Goal: Find specific page/section: Find specific page/section

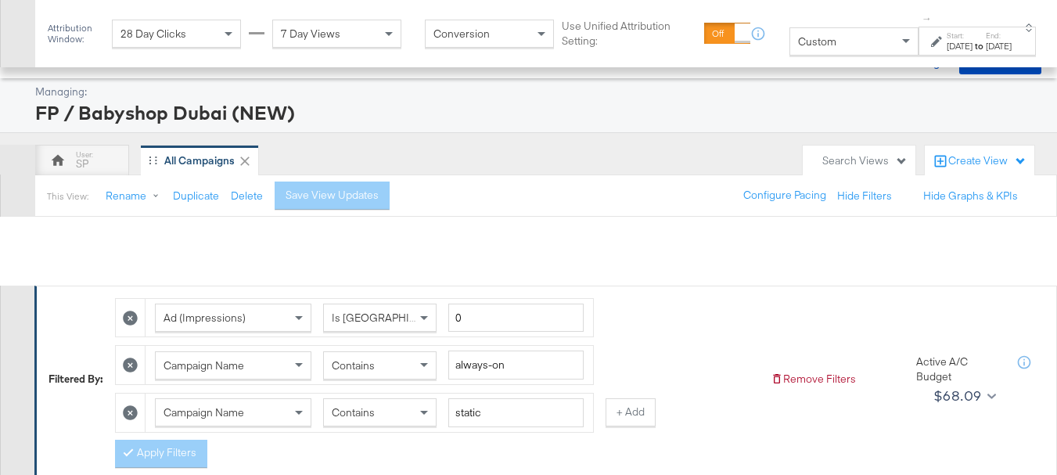
scroll to position [223, 0]
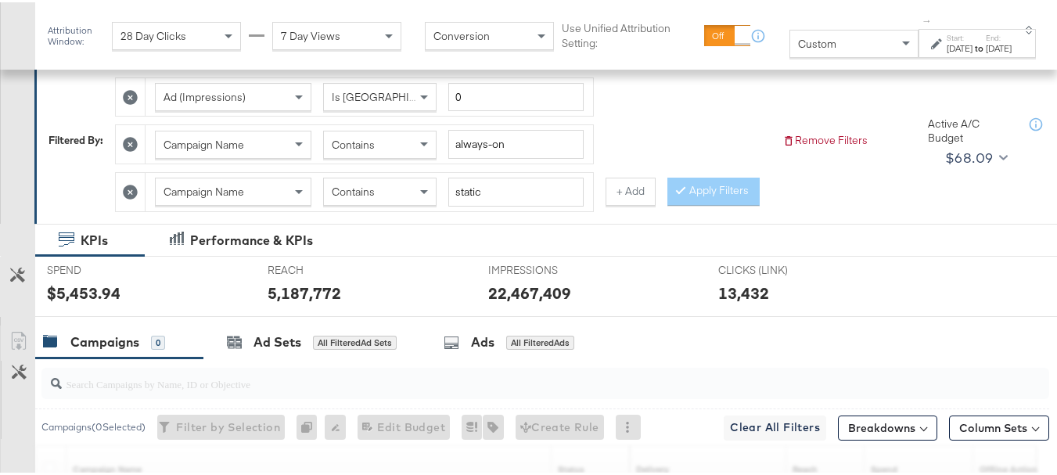
click at [130, 191] on icon at bounding box center [130, 189] width 15 height 15
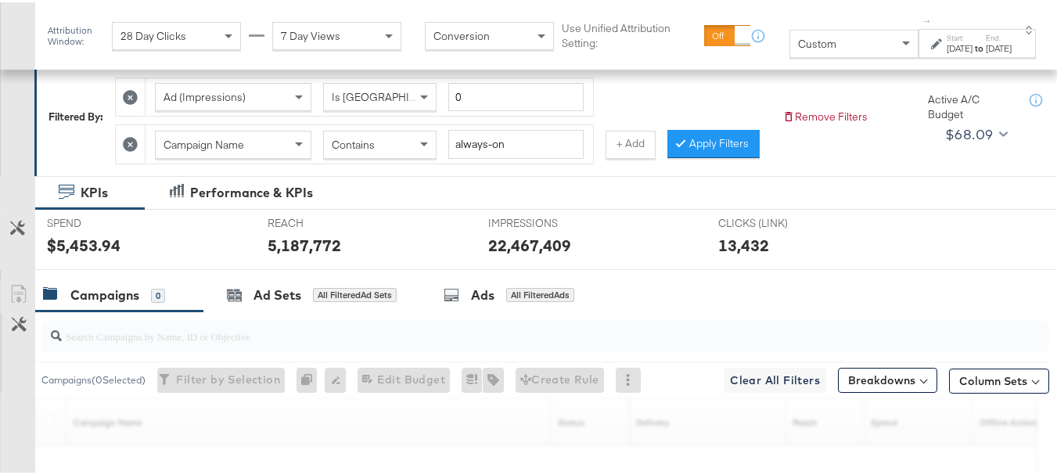
click at [130, 145] on icon at bounding box center [130, 142] width 15 height 15
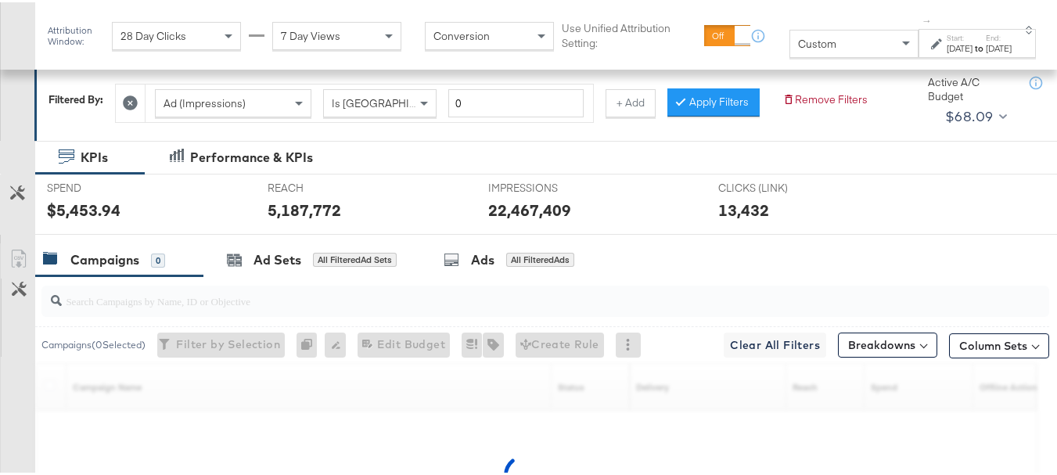
click at [134, 97] on icon at bounding box center [130, 100] width 15 height 15
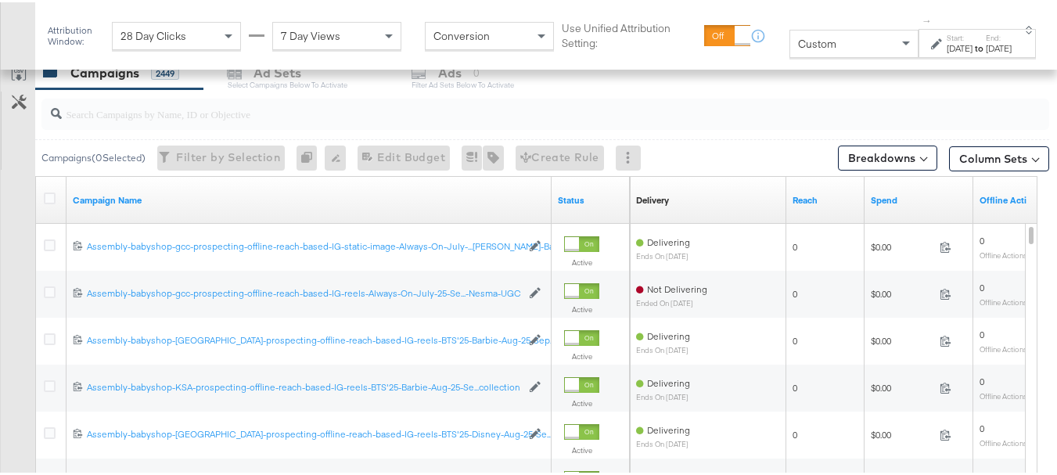
scroll to position [384, 0]
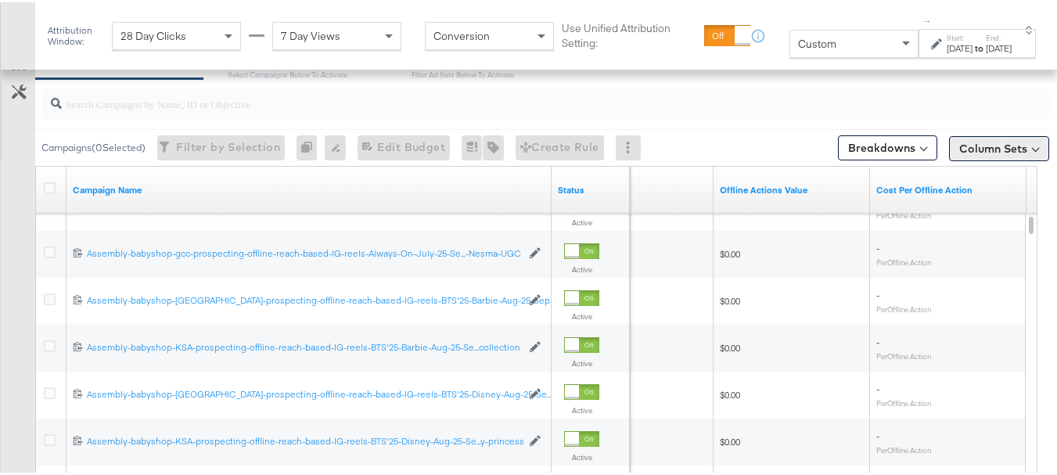
click at [978, 143] on button "Column Sets" at bounding box center [999, 146] width 100 height 25
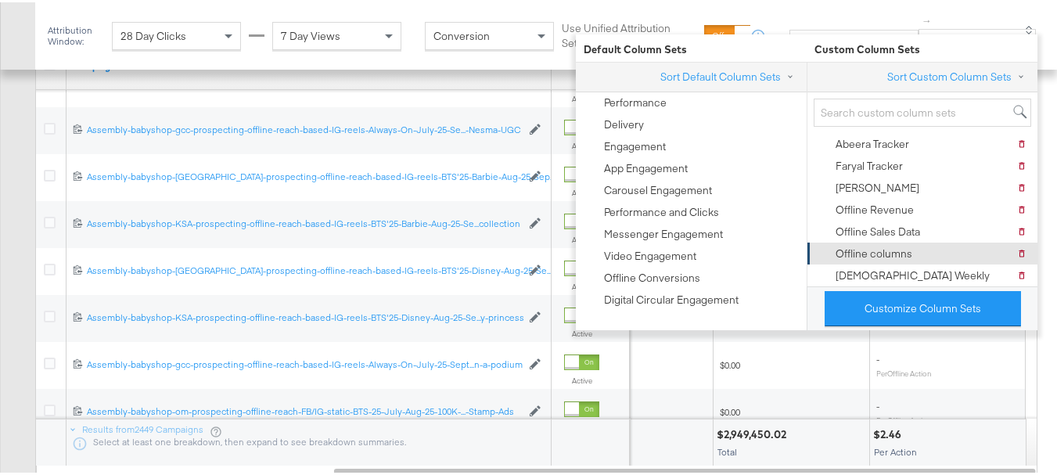
scroll to position [9, 0]
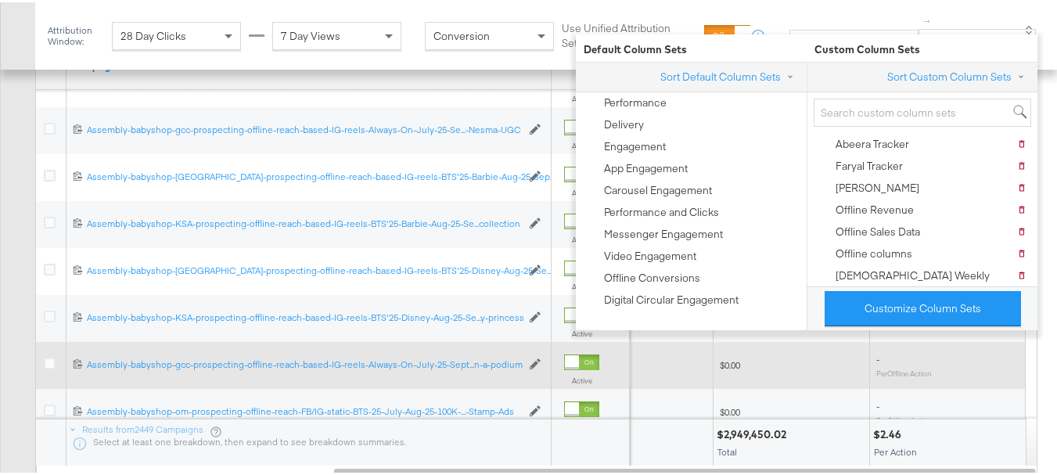
click at [801, 366] on div "$0.00" at bounding box center [792, 363] width 144 height 13
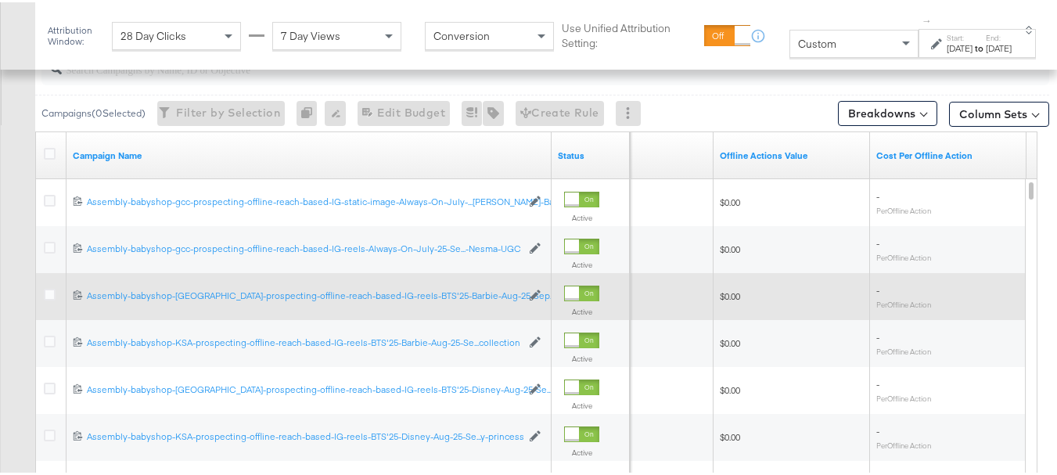
scroll to position [399, 0]
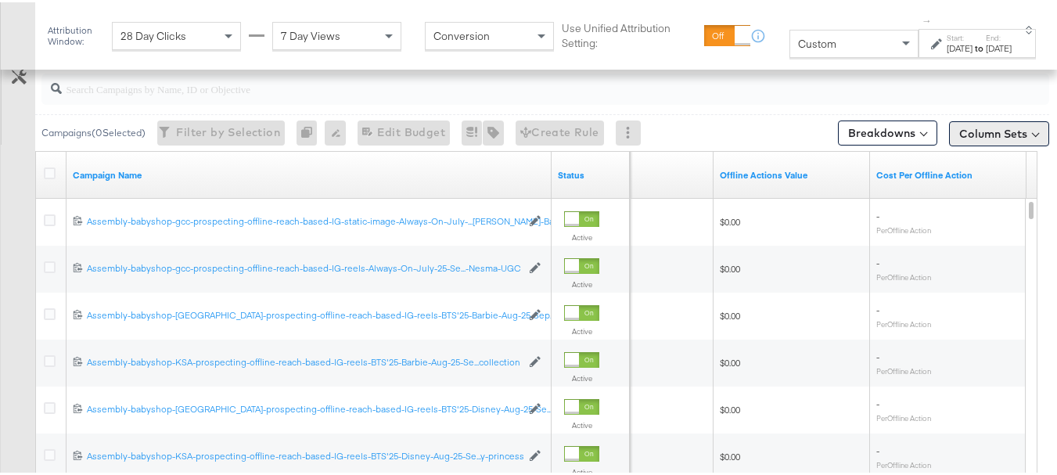
click at [983, 129] on button "Column Sets" at bounding box center [999, 131] width 100 height 25
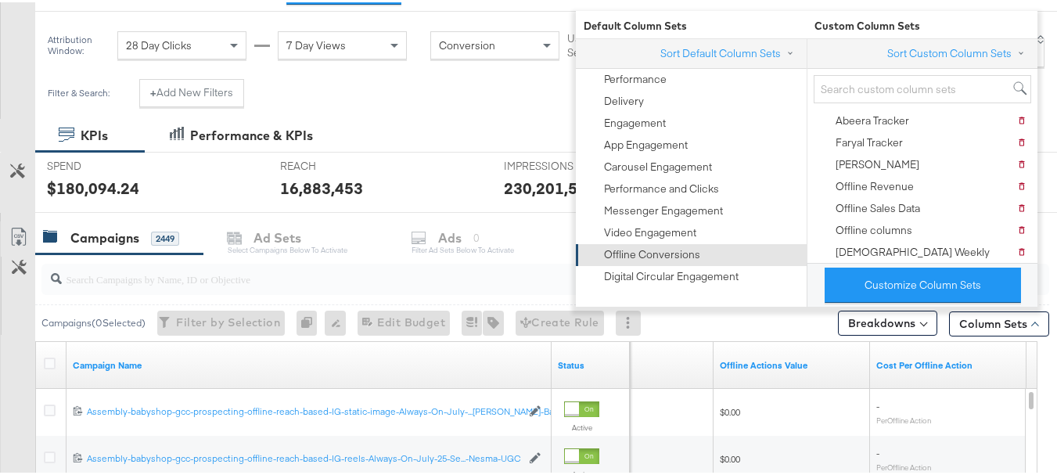
scroll to position [202, 0]
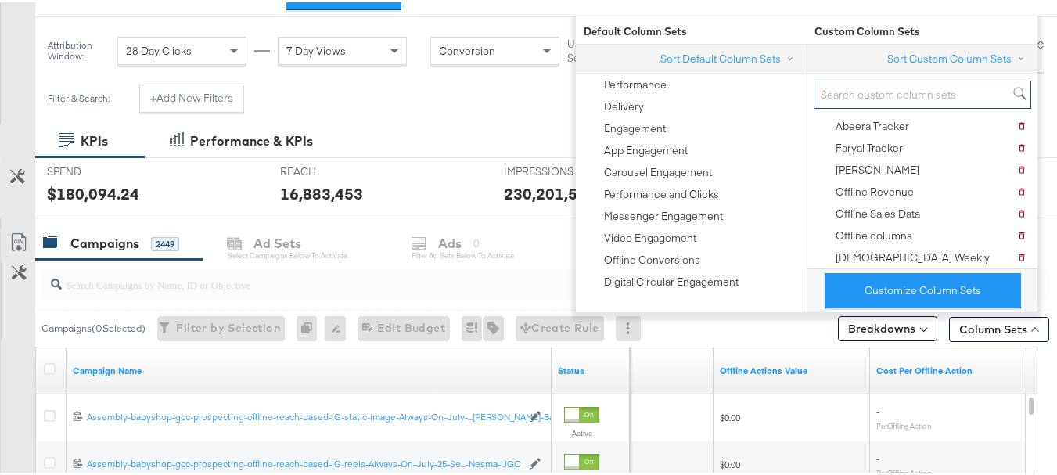
click at [871, 98] on input "search" at bounding box center [923, 92] width 218 height 29
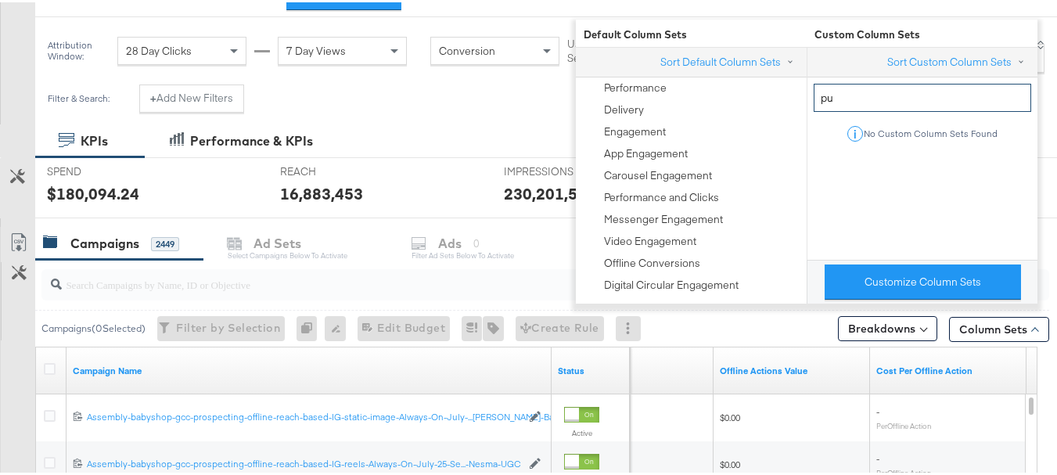
type input "p"
type input "v"
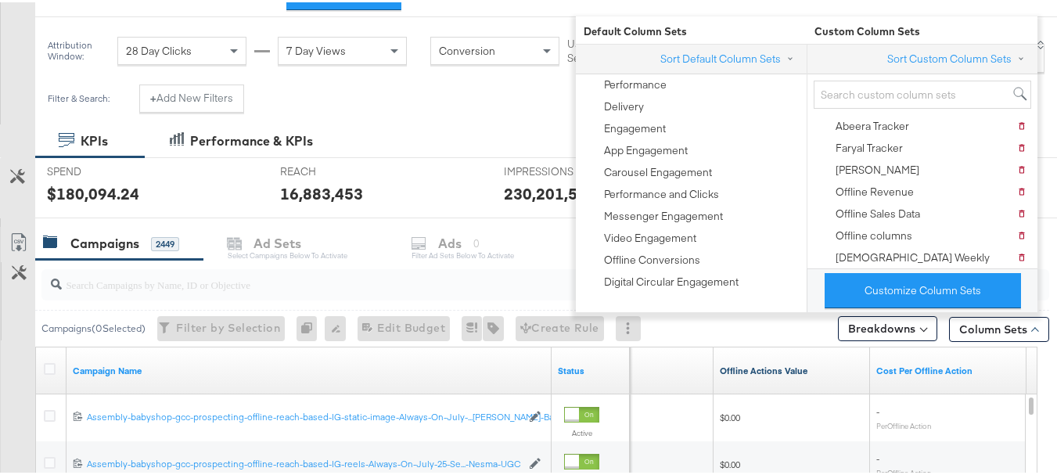
click at [768, 364] on link "Offline Actions Value" at bounding box center [792, 368] width 144 height 13
